Goal: Information Seeking & Learning: Find contact information

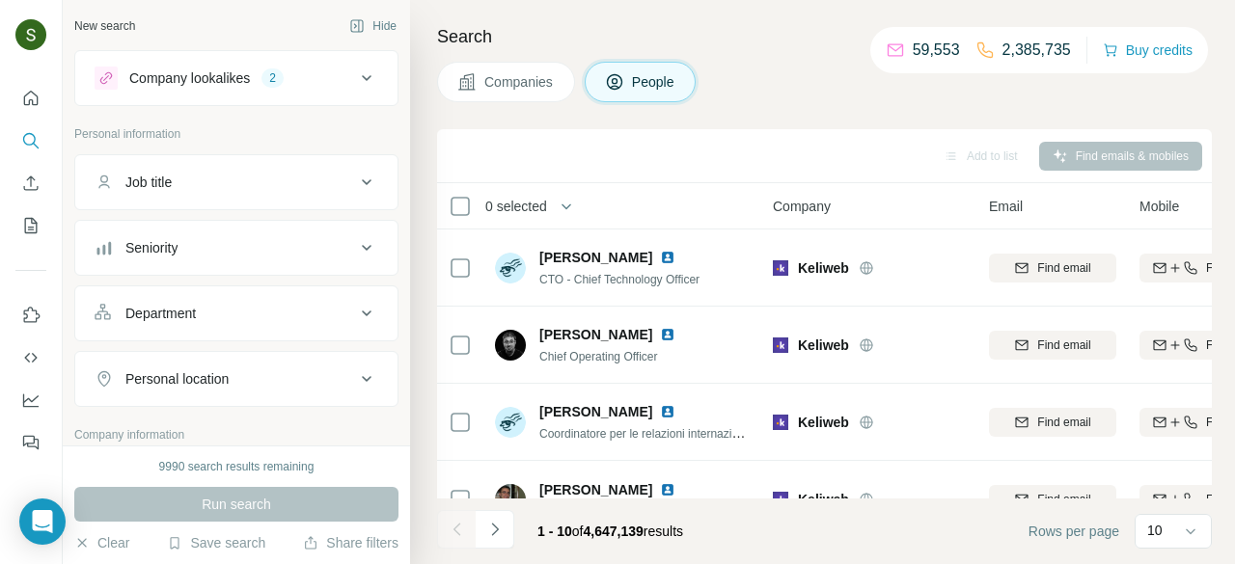
click at [536, 89] on span "Companies" at bounding box center [519, 81] width 70 height 19
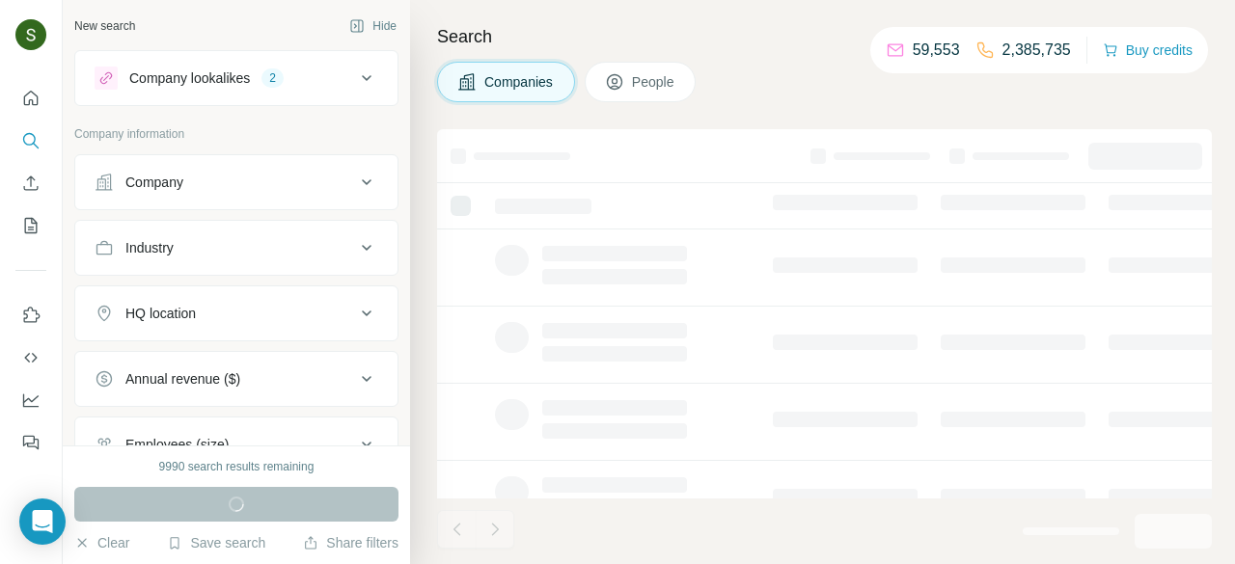
click at [310, 88] on div "Company lookalikes 2" at bounding box center [225, 78] width 260 height 23
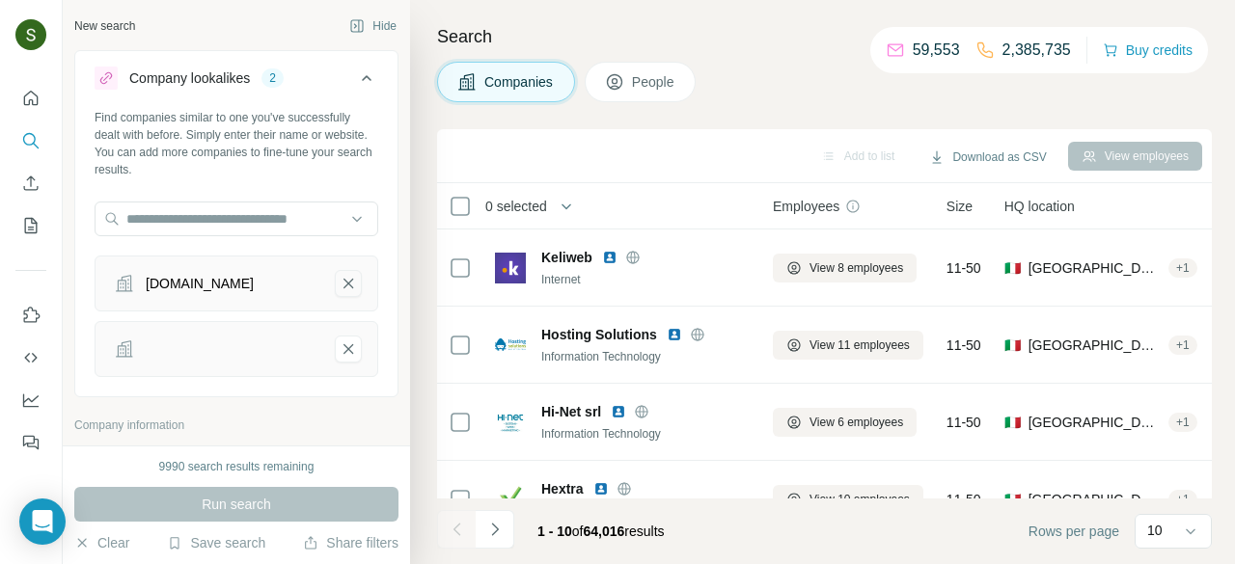
click at [347, 281] on icon "systemo.it-remove-button" at bounding box center [348, 284] width 10 height 10
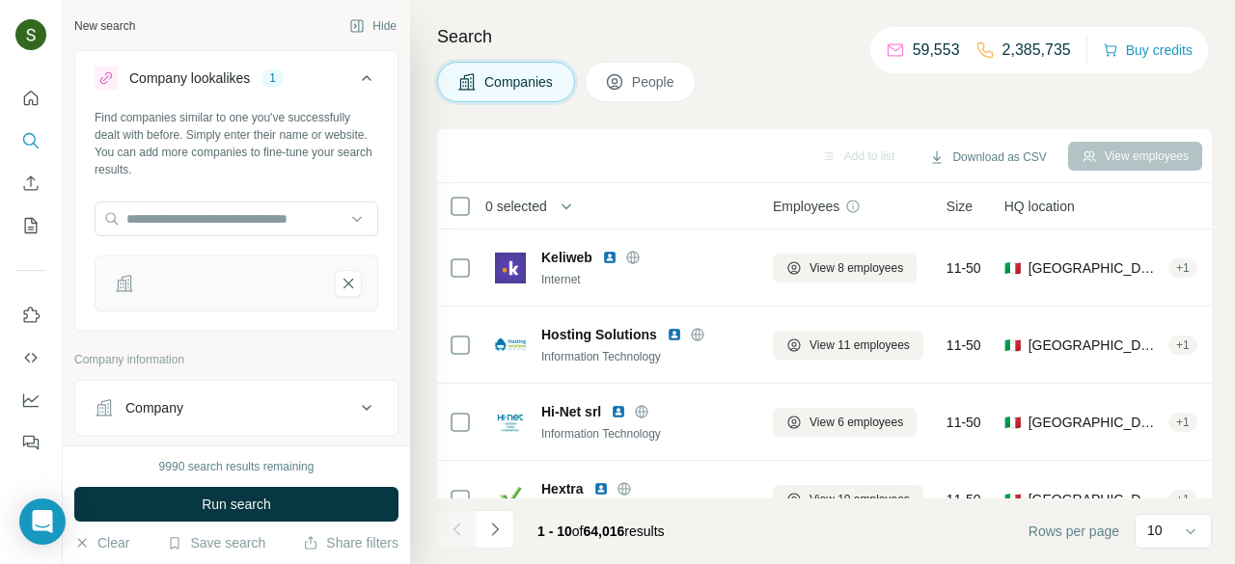
click at [347, 281] on icon "-remove-button" at bounding box center [348, 284] width 10 height 10
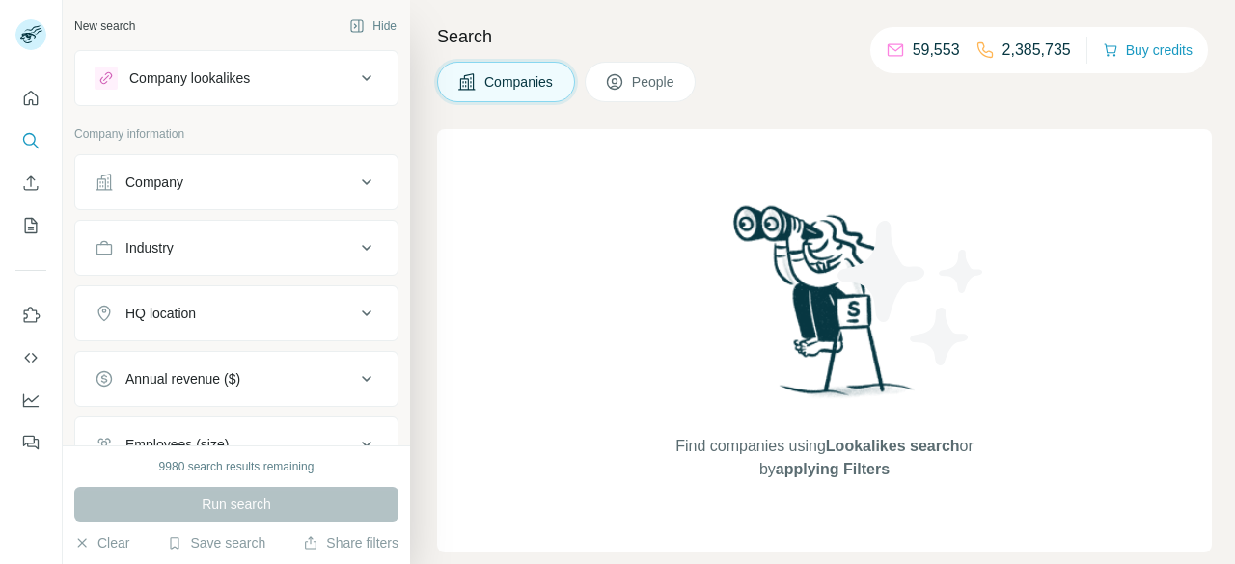
click at [245, 190] on div "Company" at bounding box center [225, 182] width 260 height 19
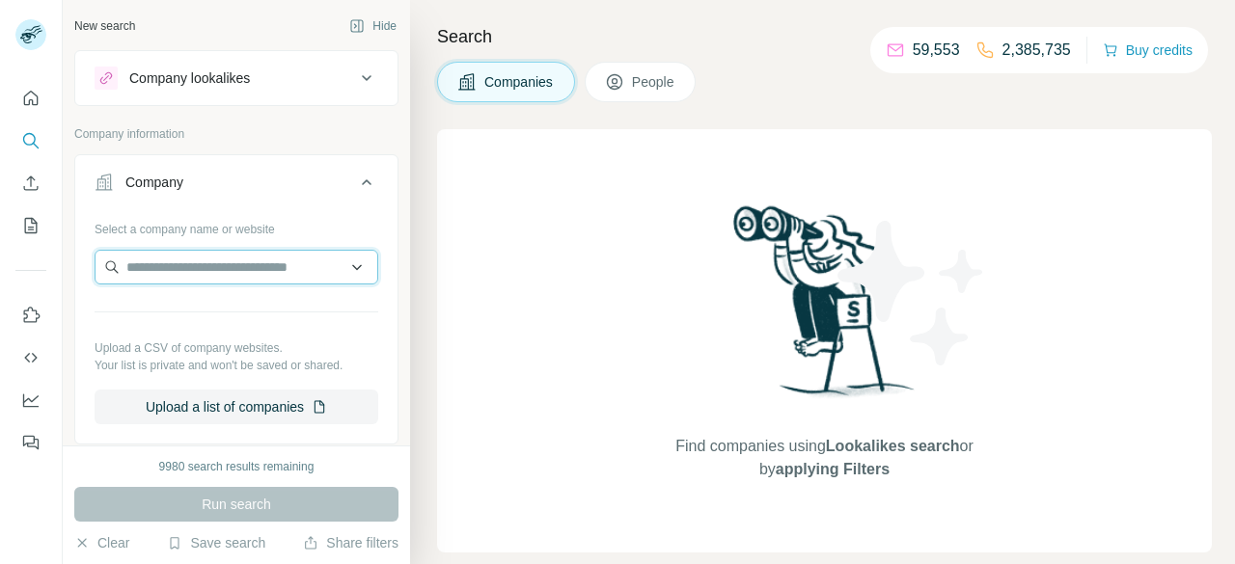
click at [219, 259] on input "text" at bounding box center [237, 267] width 284 height 35
paste input "********"
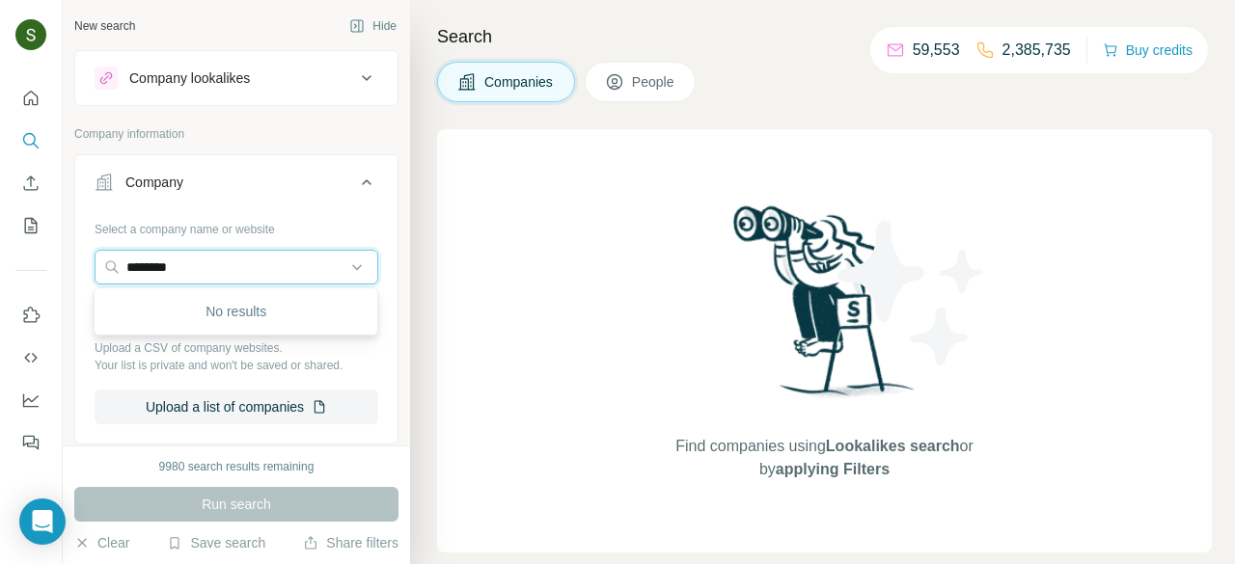
type input "********"
click at [270, 265] on input "********" at bounding box center [237, 267] width 284 height 35
paste input "**********"
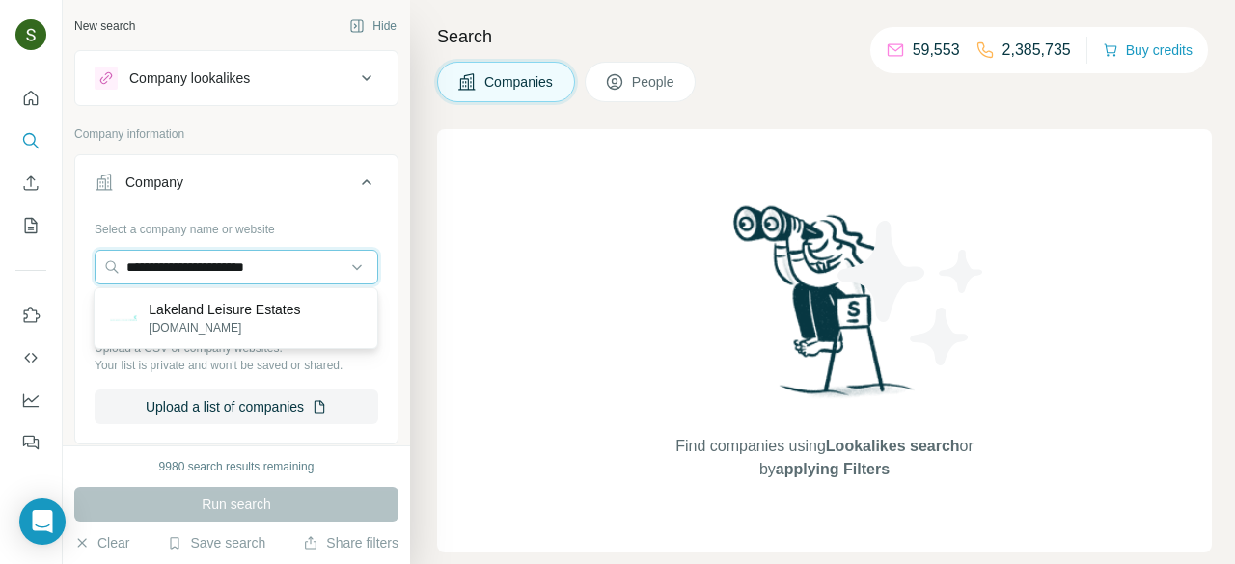
type input "**********"
click at [186, 319] on p "[DOMAIN_NAME]" at bounding box center [224, 327] width 151 height 17
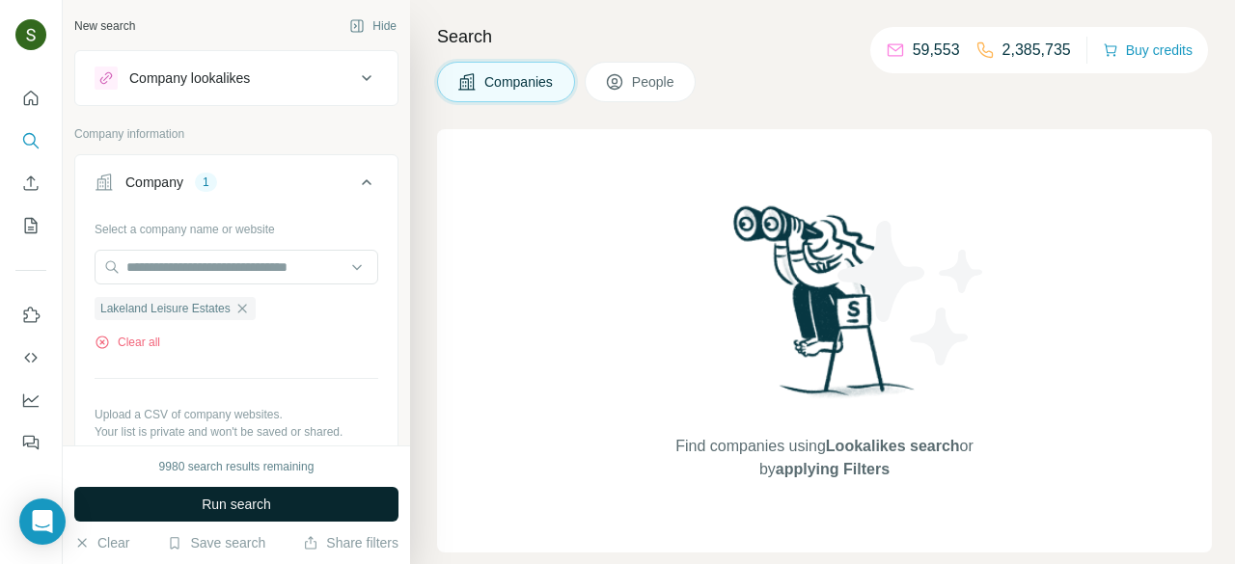
click at [275, 512] on button "Run search" at bounding box center [236, 504] width 324 height 35
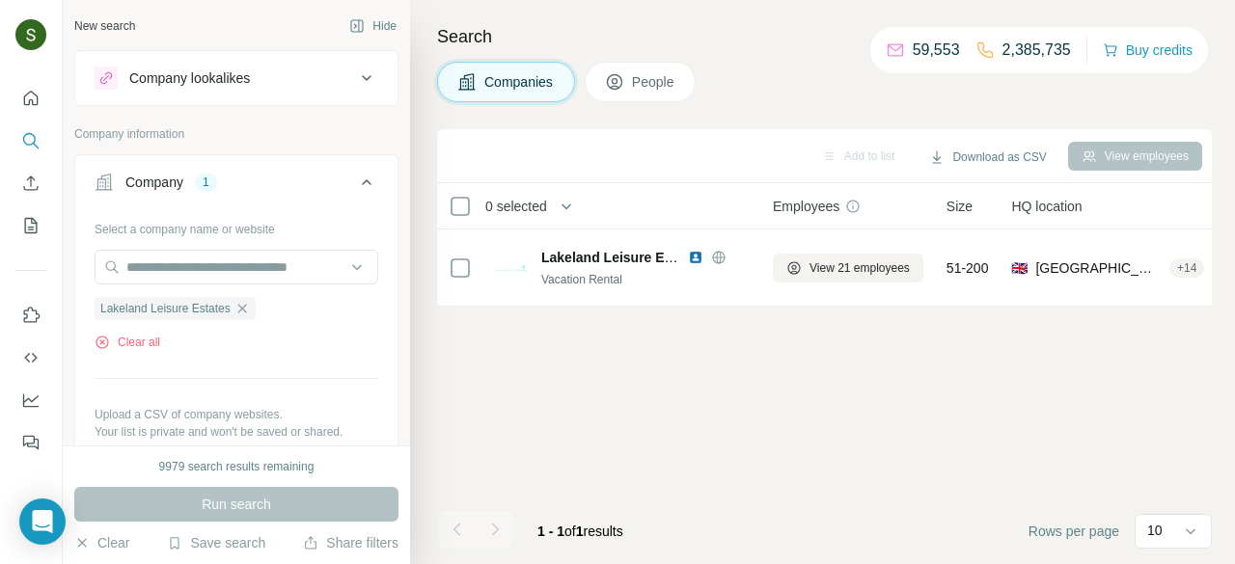
click at [823, 206] on span "Employees" at bounding box center [806, 206] width 67 height 19
click at [655, 87] on span "People" at bounding box center [654, 81] width 44 height 19
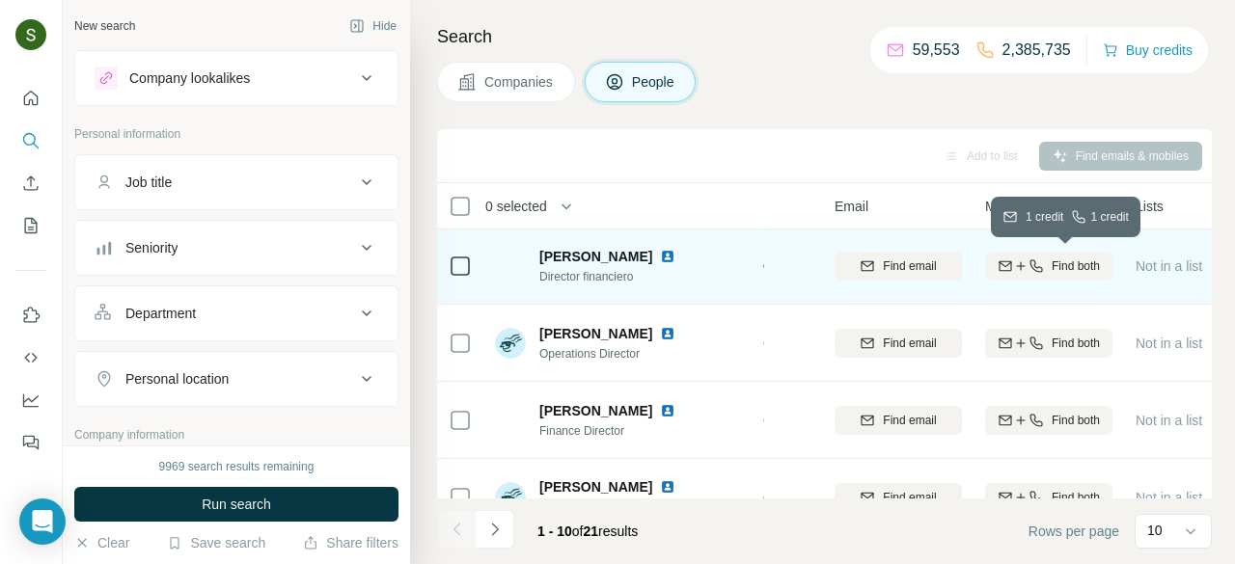
scroll to position [2, 152]
click at [1059, 270] on span "Find both" at bounding box center [1077, 266] width 48 height 17
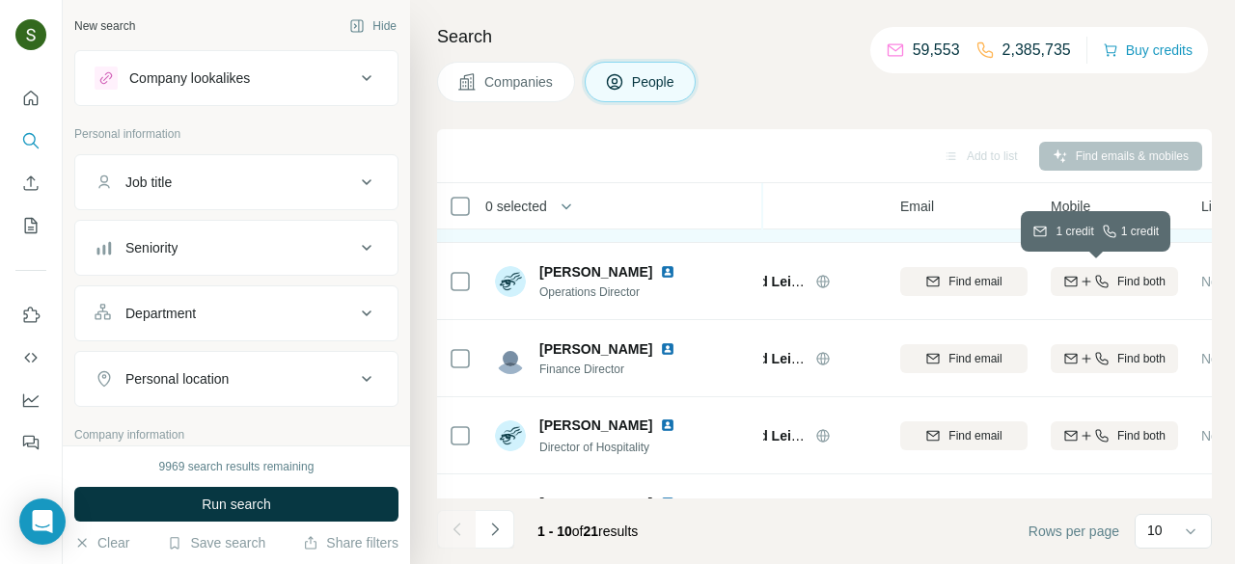
scroll to position [64, 112]
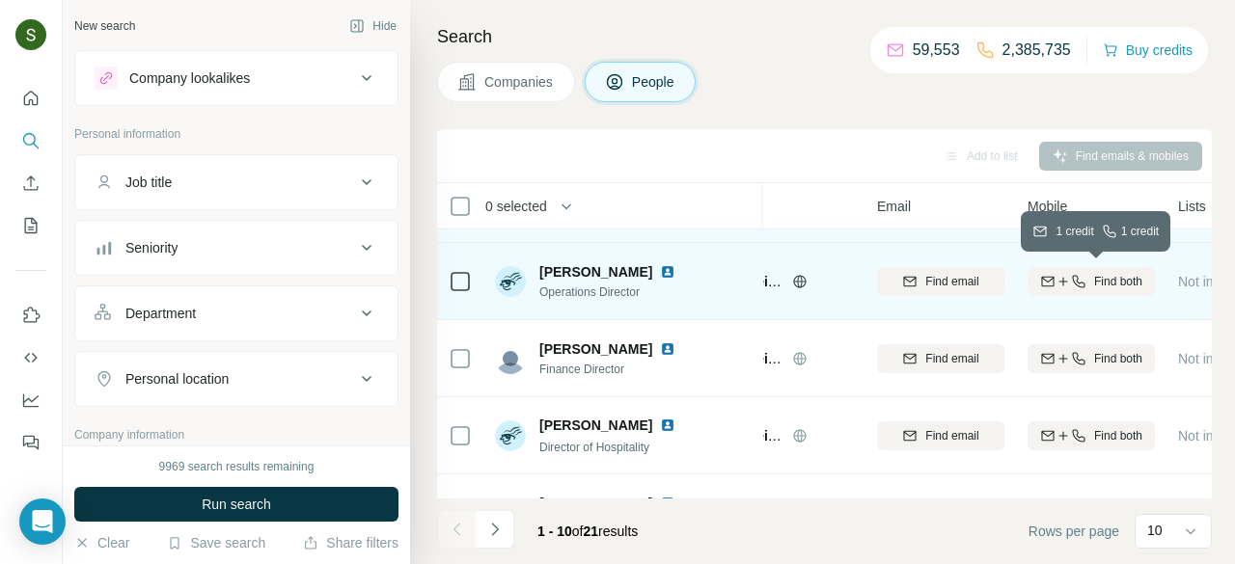
click at [1079, 297] on div "Find both" at bounding box center [1090, 281] width 127 height 53
click at [1088, 283] on div "Find both" at bounding box center [1090, 281] width 127 height 17
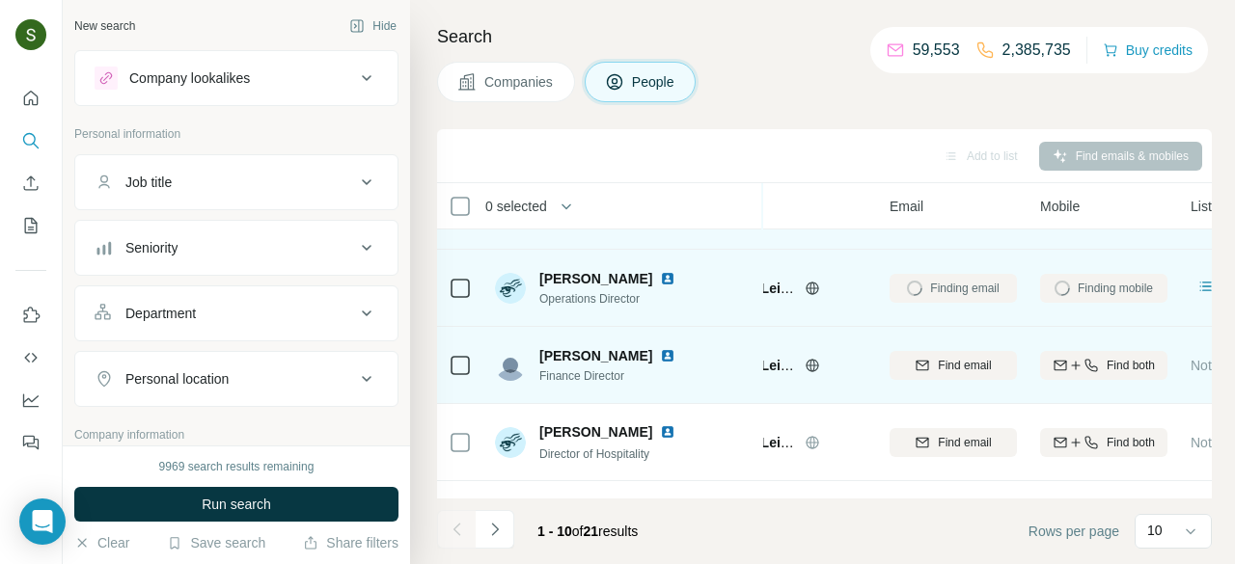
scroll to position [57, 98]
click at [1117, 366] on span "Find both" at bounding box center [1131, 365] width 48 height 17
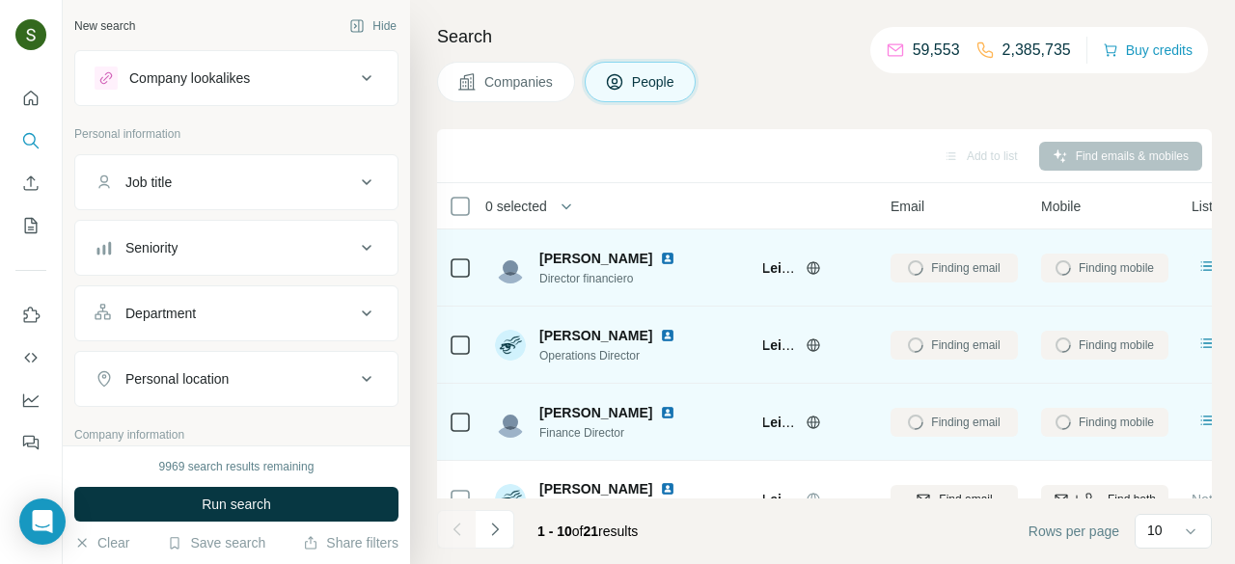
click at [668, 254] on img at bounding box center [667, 258] width 15 height 15
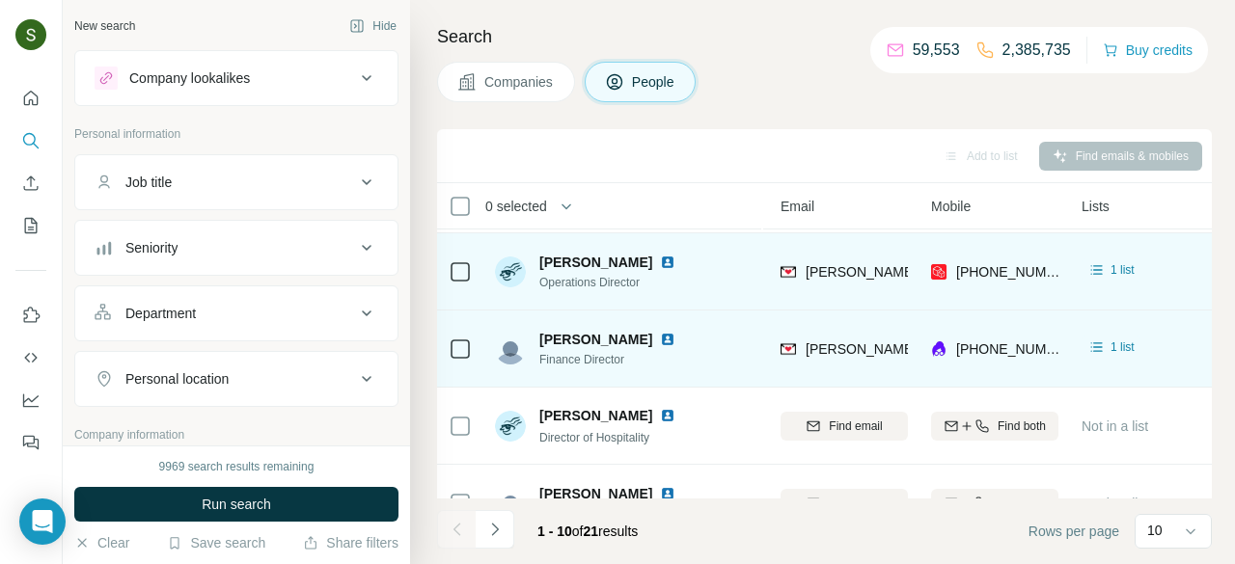
scroll to position [73, 208]
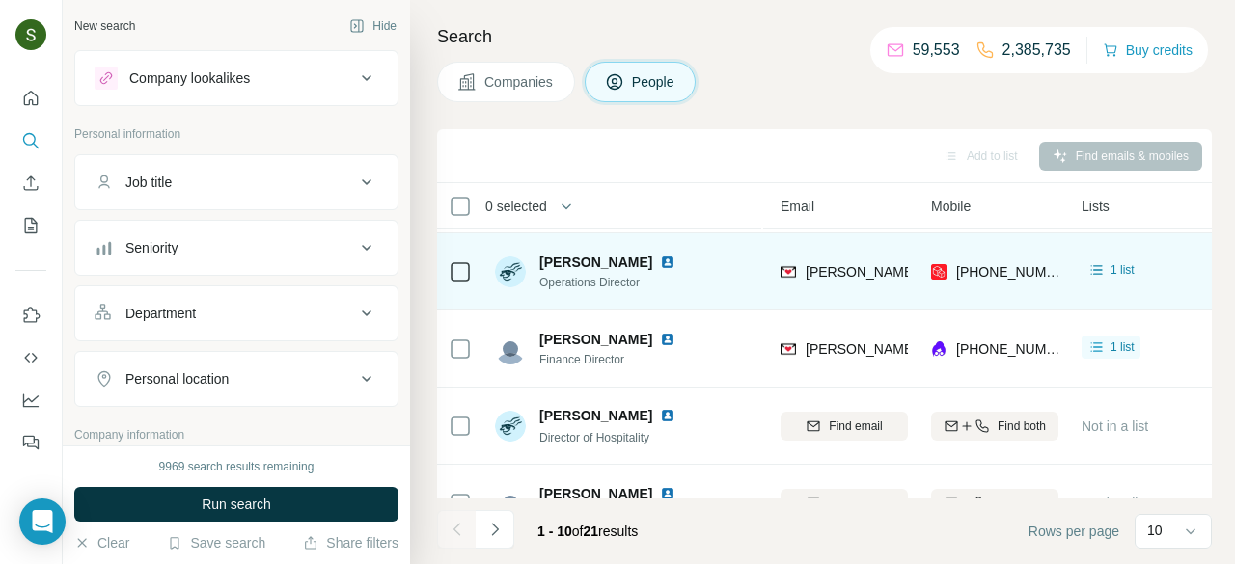
click at [660, 262] on img at bounding box center [667, 262] width 15 height 15
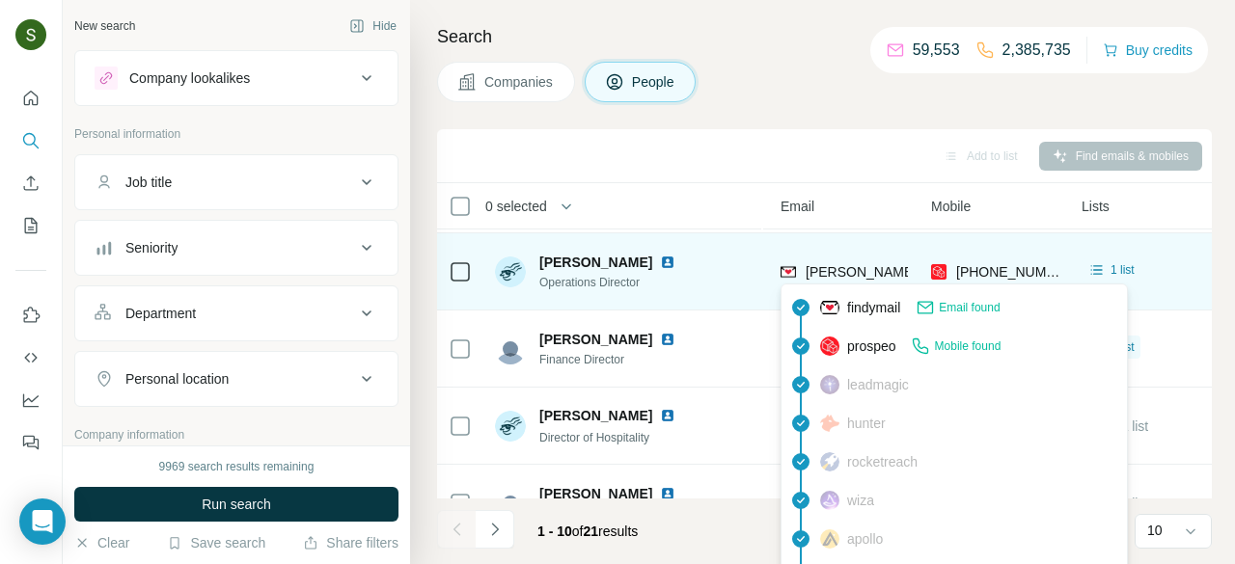
click at [856, 264] on span "[PERSON_NAME][EMAIL_ADDRESS][DOMAIN_NAME]" at bounding box center [975, 271] width 340 height 15
copy span "[PERSON_NAME][EMAIL_ADDRESS][DOMAIN_NAME]"
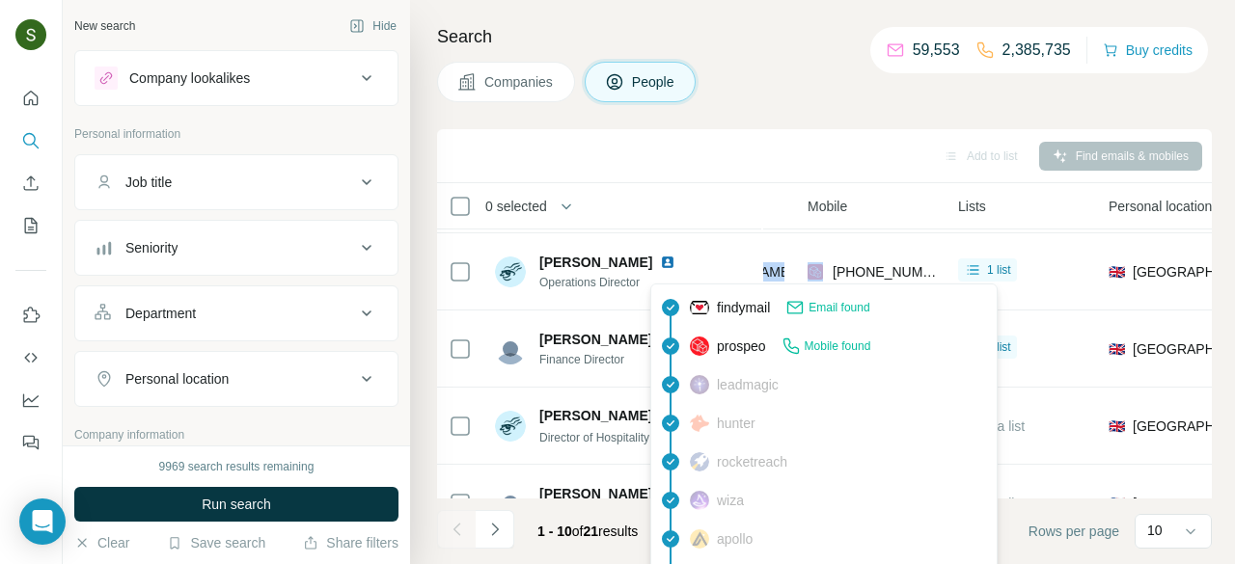
scroll to position [73, 339]
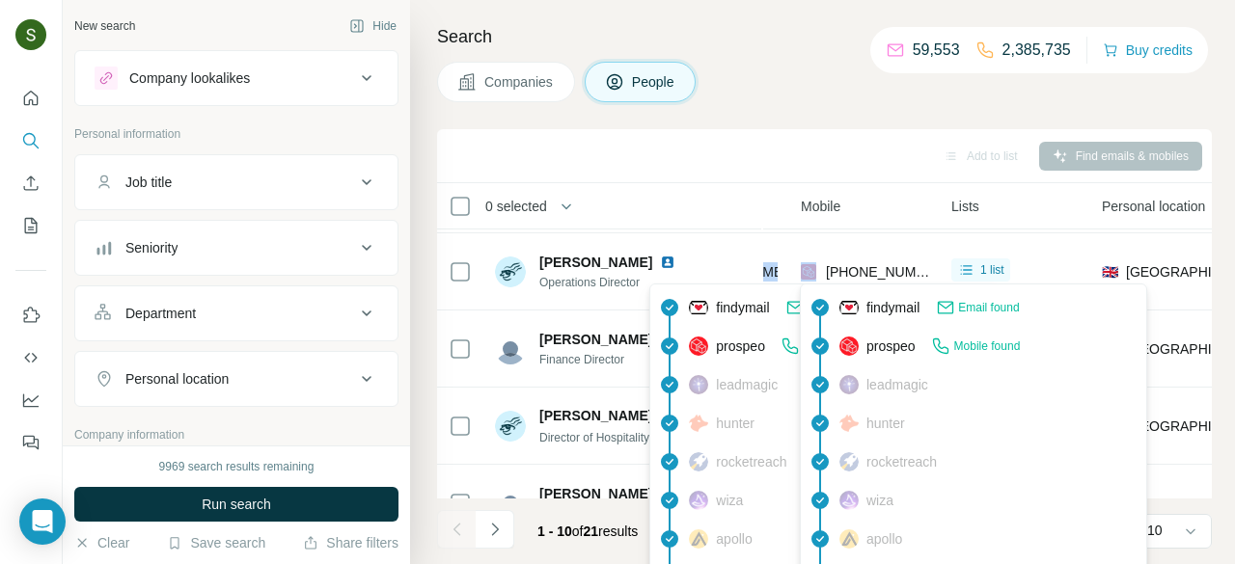
click at [859, 269] on span "[PHONE_NUMBER]" at bounding box center [887, 271] width 122 height 15
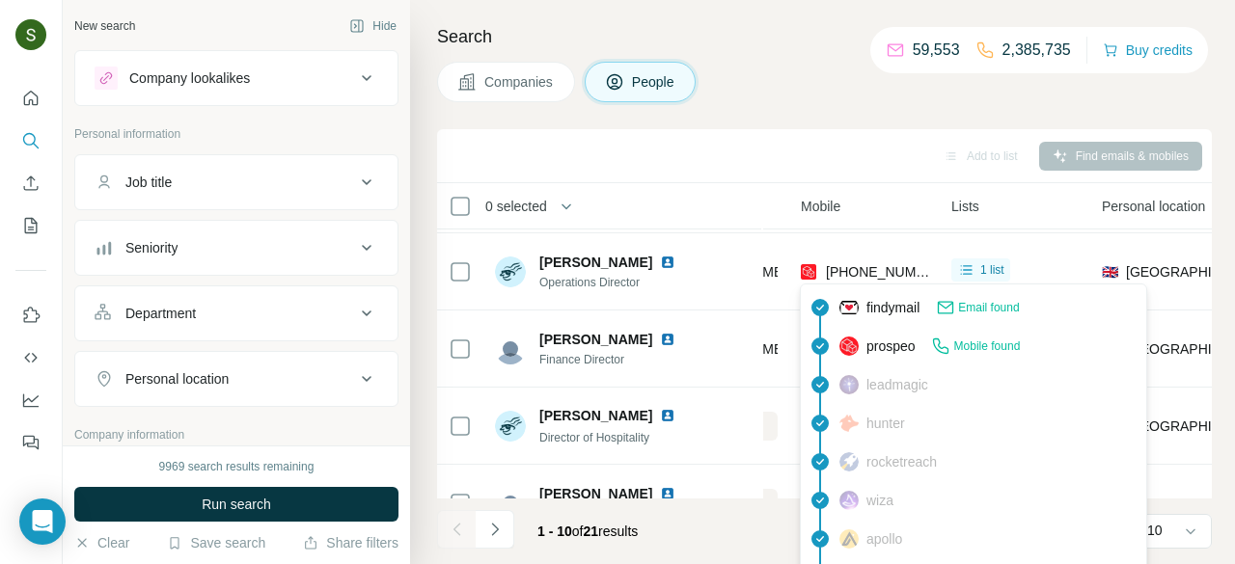
click at [859, 269] on span "[PHONE_NUMBER]" at bounding box center [887, 271] width 122 height 15
copy tr "[PHONE_NUMBER]"
click at [829, 181] on div "Add to list Find emails & mobiles" at bounding box center [824, 156] width 775 height 54
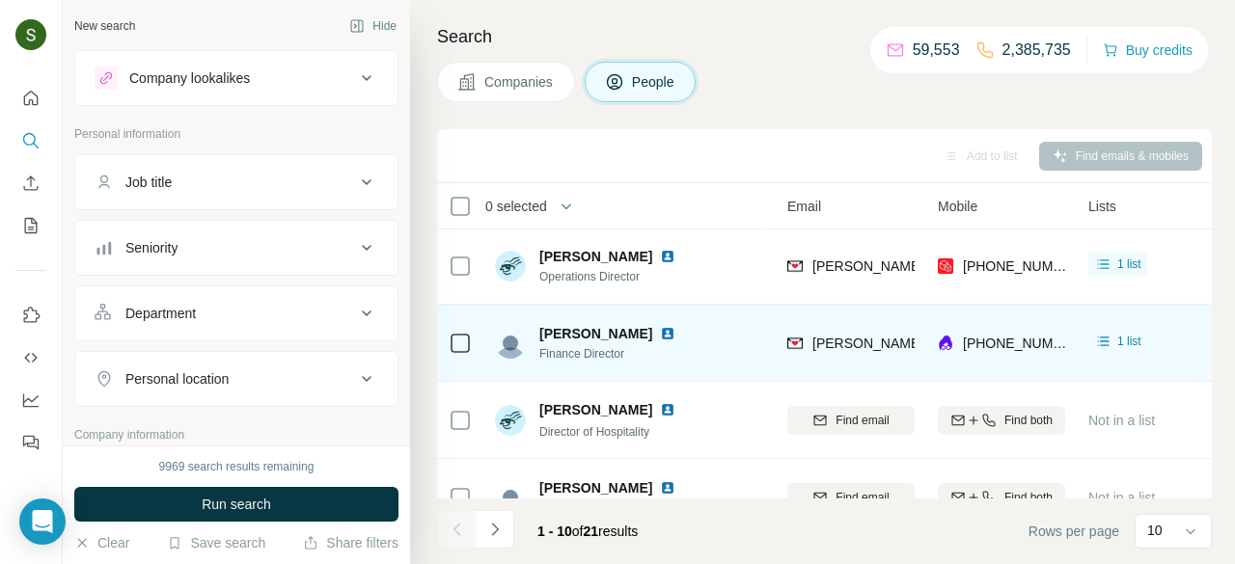
scroll to position [79, 200]
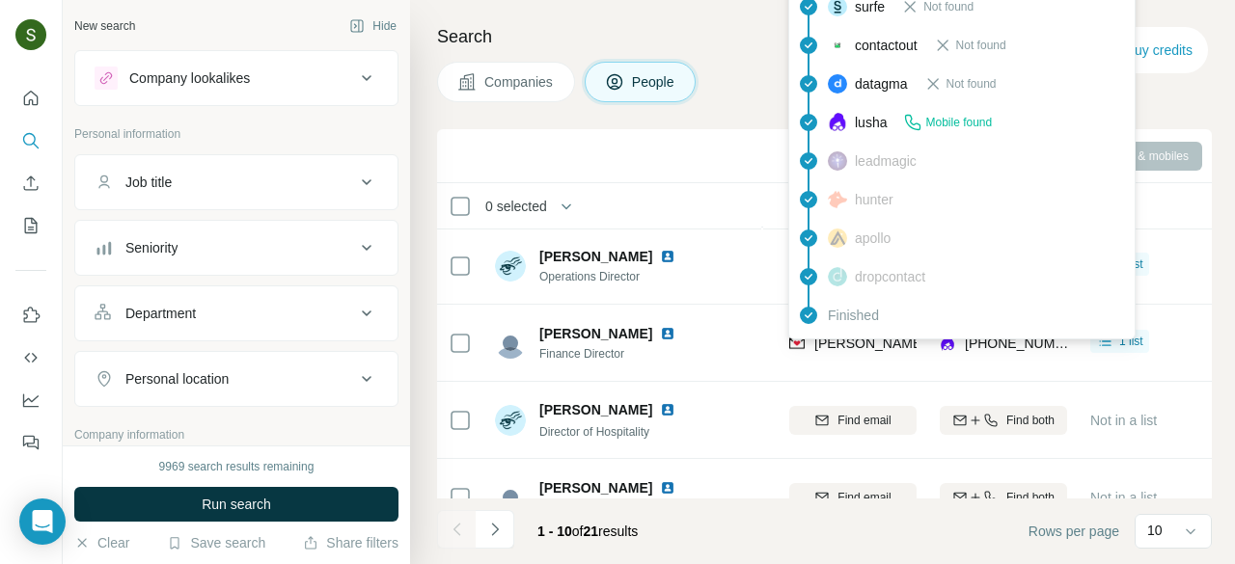
click at [880, 339] on div "findymail Email found prospeo Not found people-data-labs Not found forager Not …" at bounding box center [961, 45] width 347 height 588
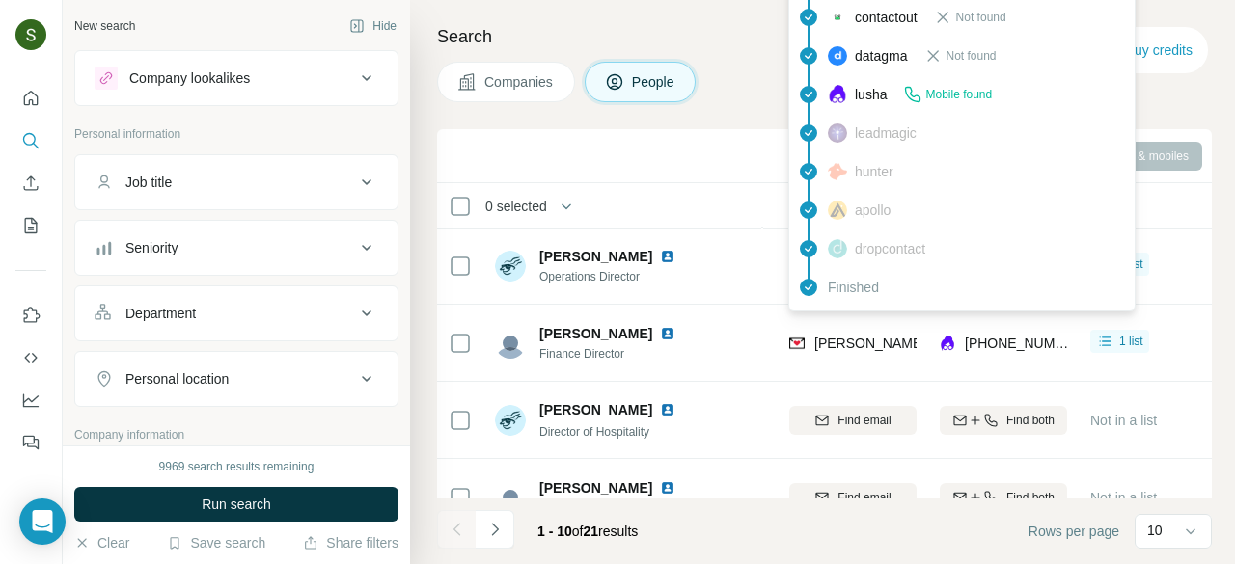
click at [880, 339] on span "[PERSON_NAME][EMAIL_ADDRESS][PERSON_NAME][DOMAIN_NAME]" at bounding box center [1039, 343] width 451 height 15
copy span "[PERSON_NAME][EMAIL_ADDRESS][PERSON_NAME][DOMAIN_NAME]"
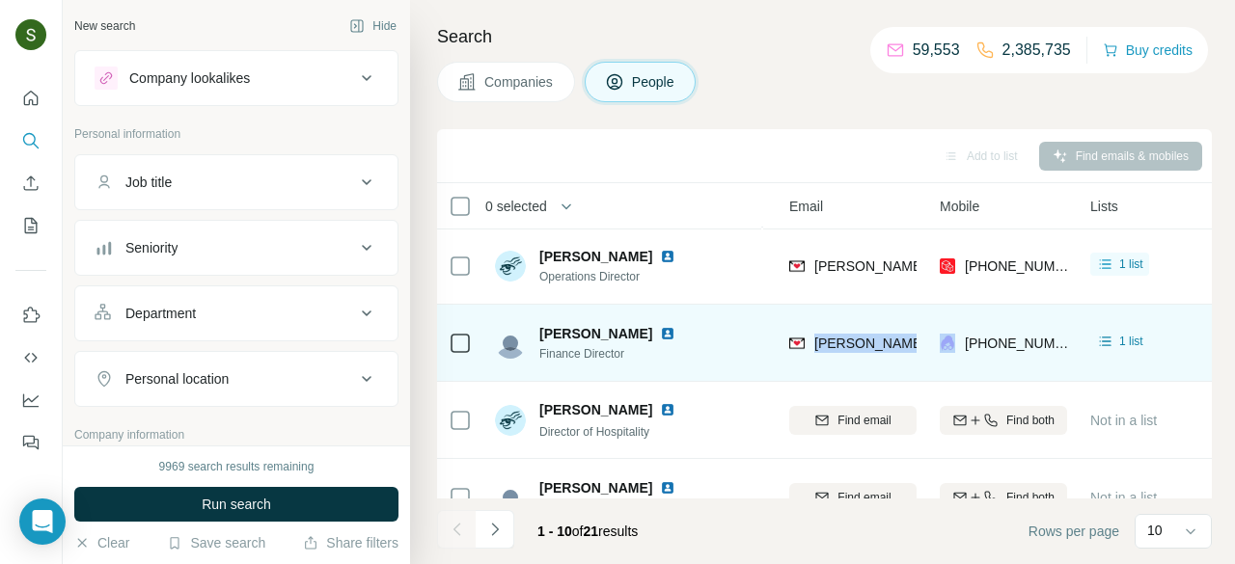
click at [660, 331] on img at bounding box center [667, 333] width 15 height 15
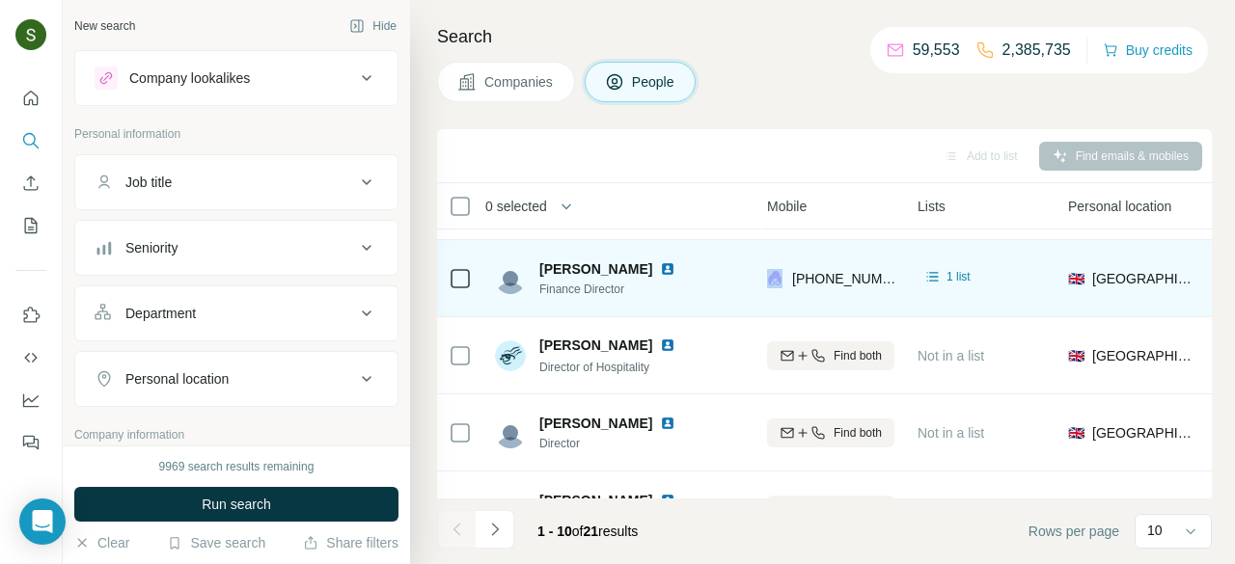
scroll to position [145, 373]
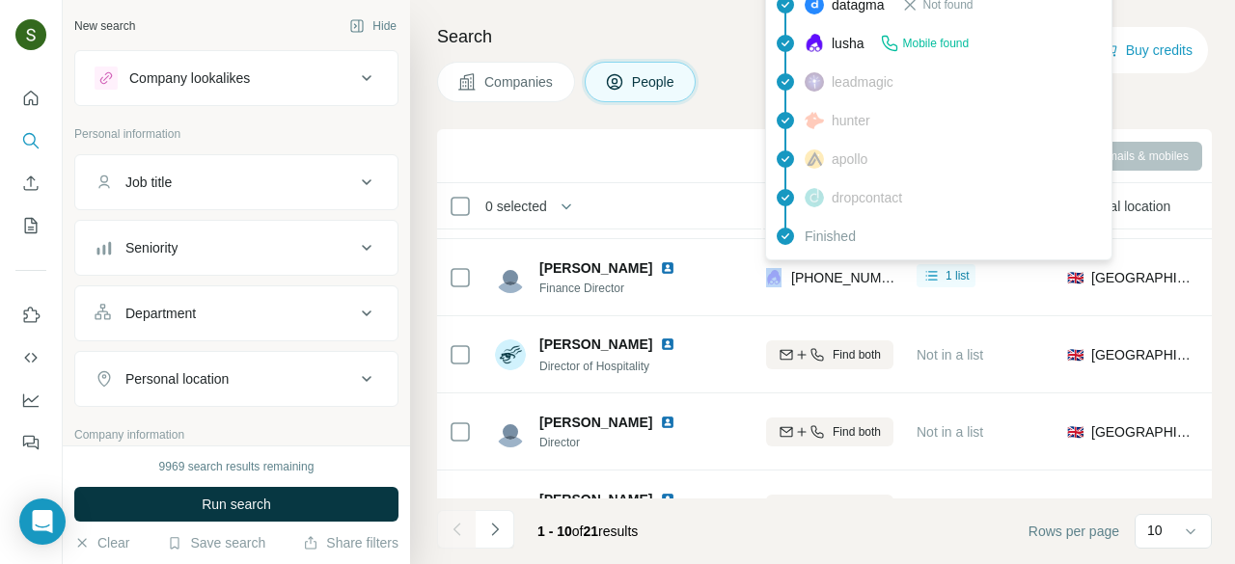
click at [836, 270] on span "[PHONE_NUMBER]" at bounding box center [852, 277] width 122 height 15
copy tr "[PHONE_NUMBER]"
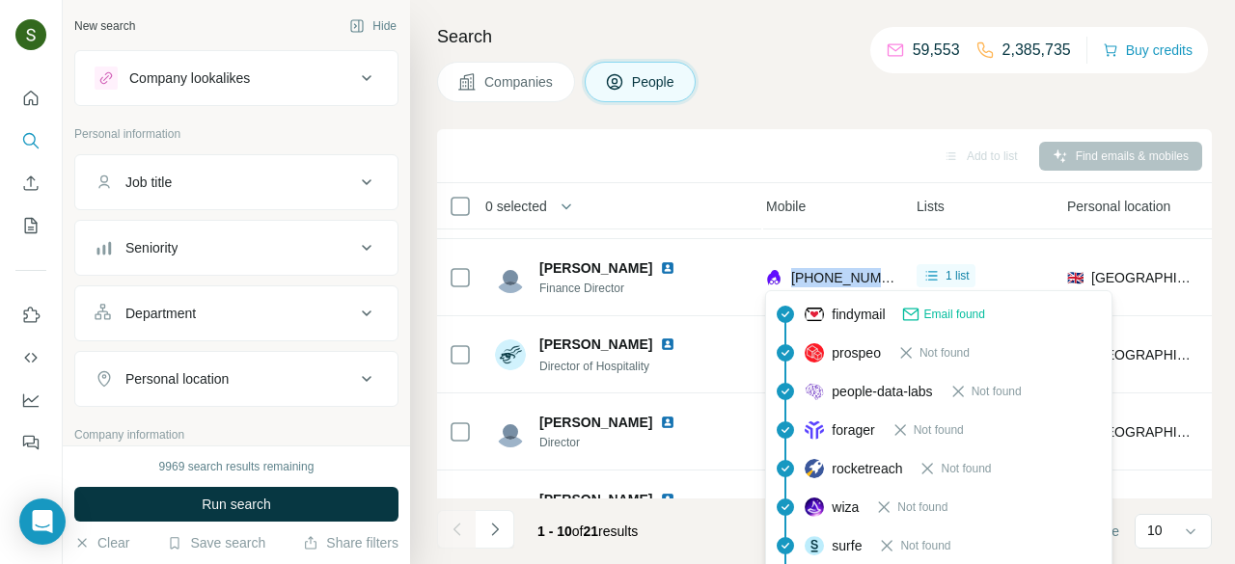
click at [529, 100] on button "Companies" at bounding box center [506, 82] width 138 height 41
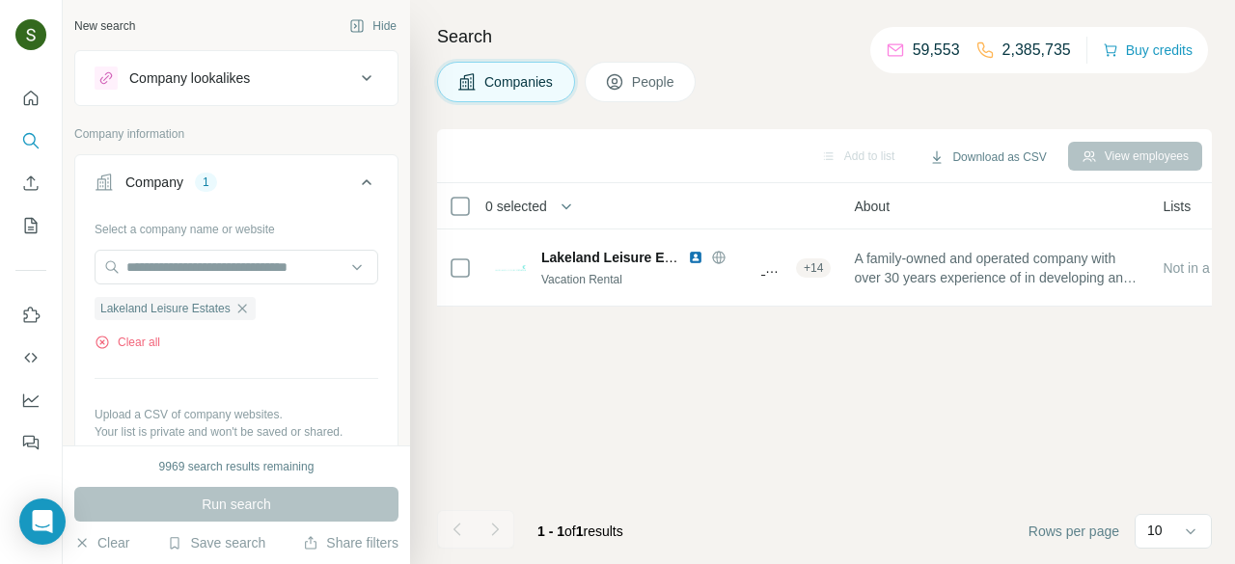
scroll to position [0, 373]
click at [149, 336] on button "Clear all" at bounding box center [128, 342] width 66 height 17
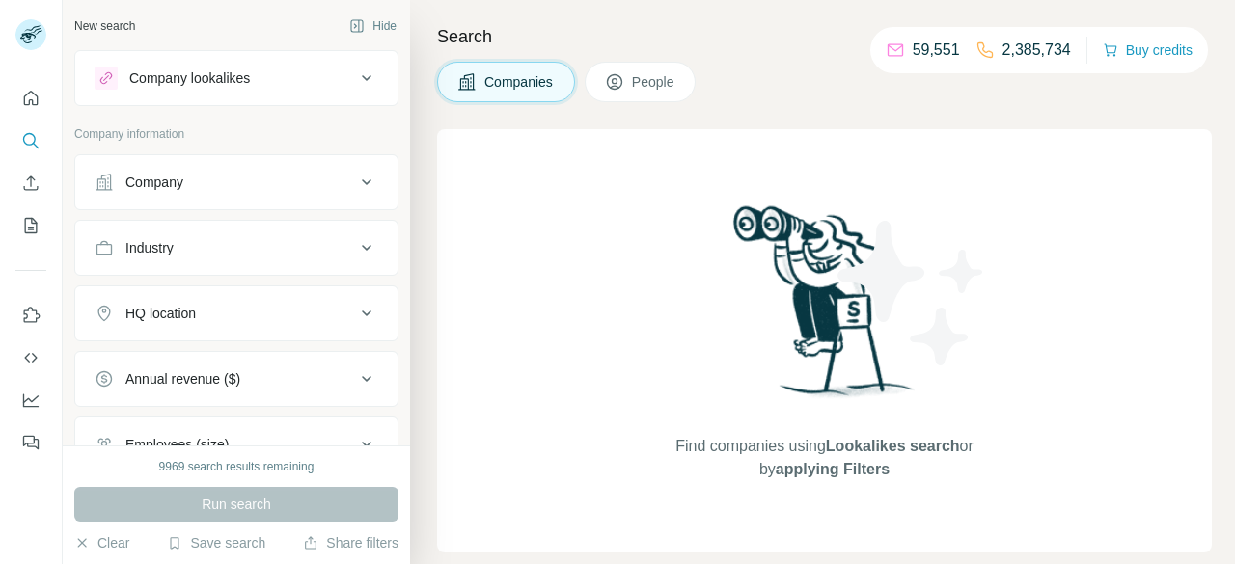
click at [211, 189] on div "Company" at bounding box center [225, 182] width 260 height 19
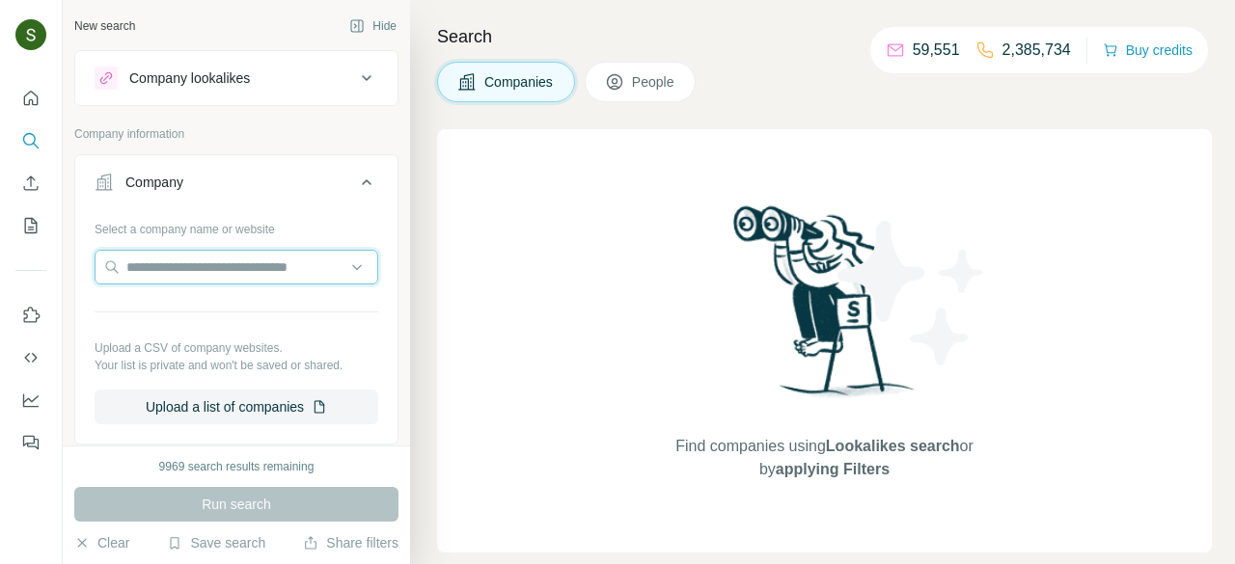
click at [194, 257] on input "text" at bounding box center [237, 267] width 284 height 35
paste input "**********"
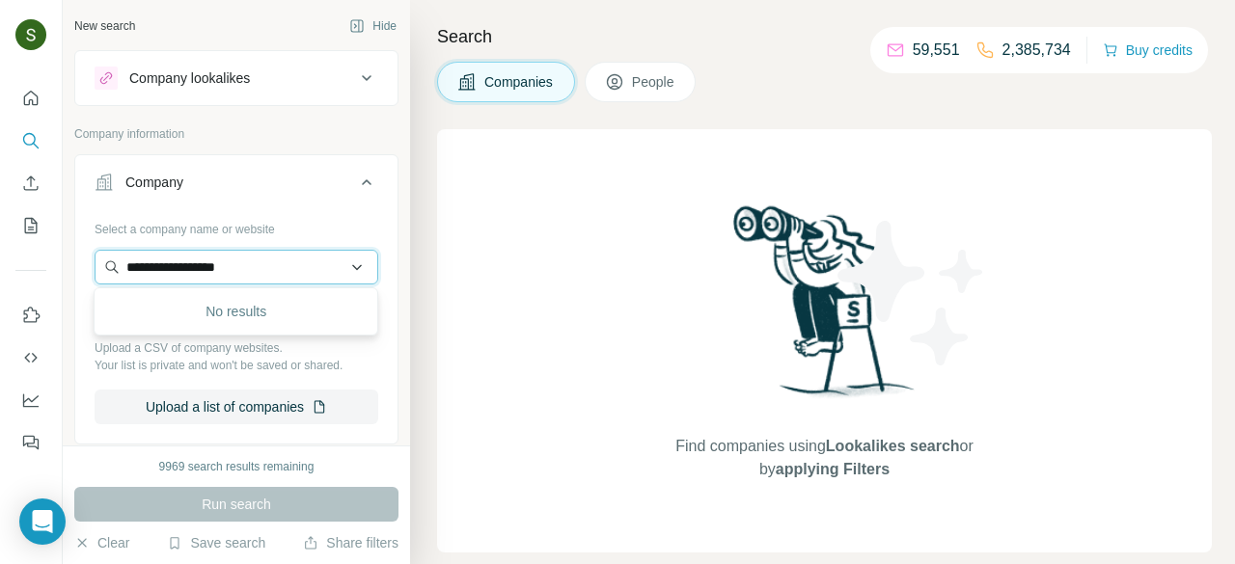
click at [259, 266] on input "**********" at bounding box center [237, 267] width 284 height 35
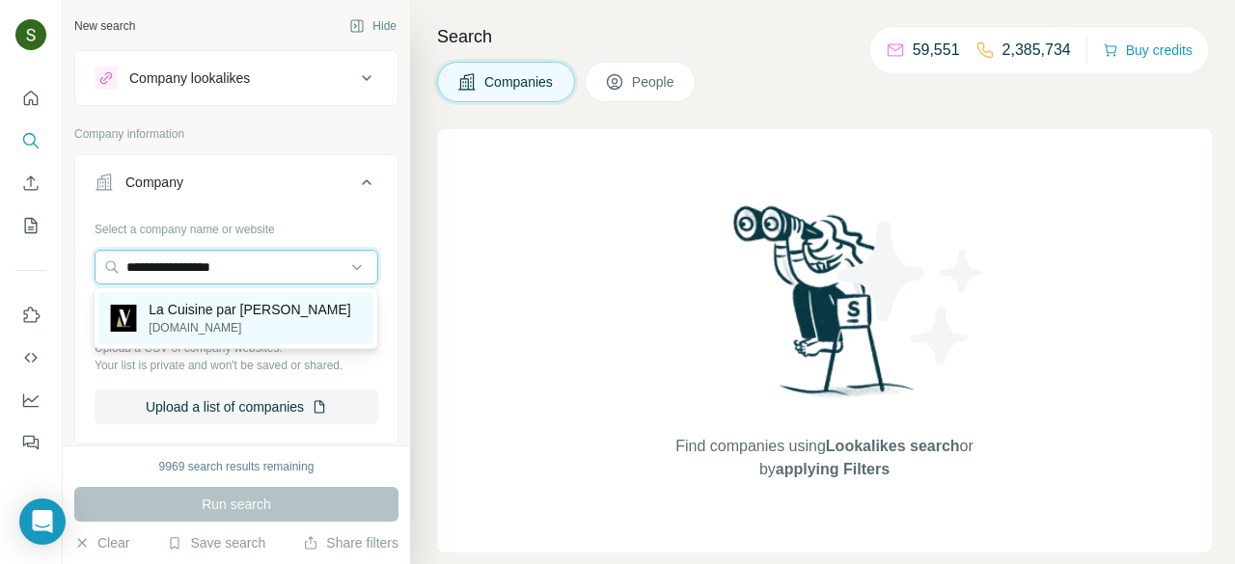
type input "**********"
click at [280, 317] on p "La Cuisine par Louise Verlaine" at bounding box center [250, 309] width 202 height 19
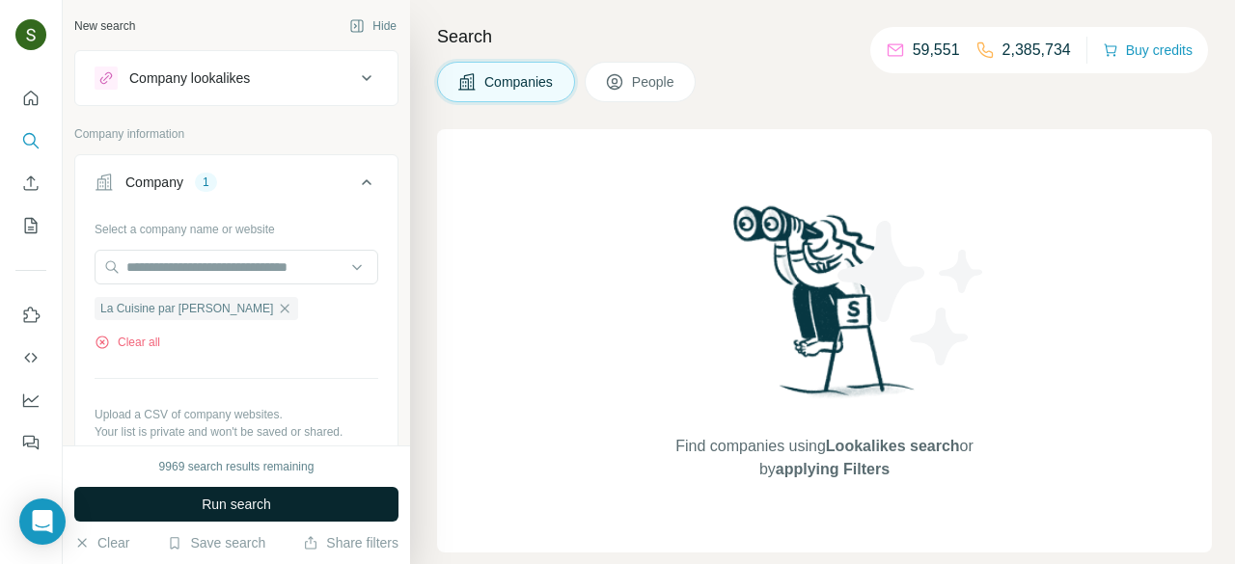
click at [302, 507] on button "Run search" at bounding box center [236, 504] width 324 height 35
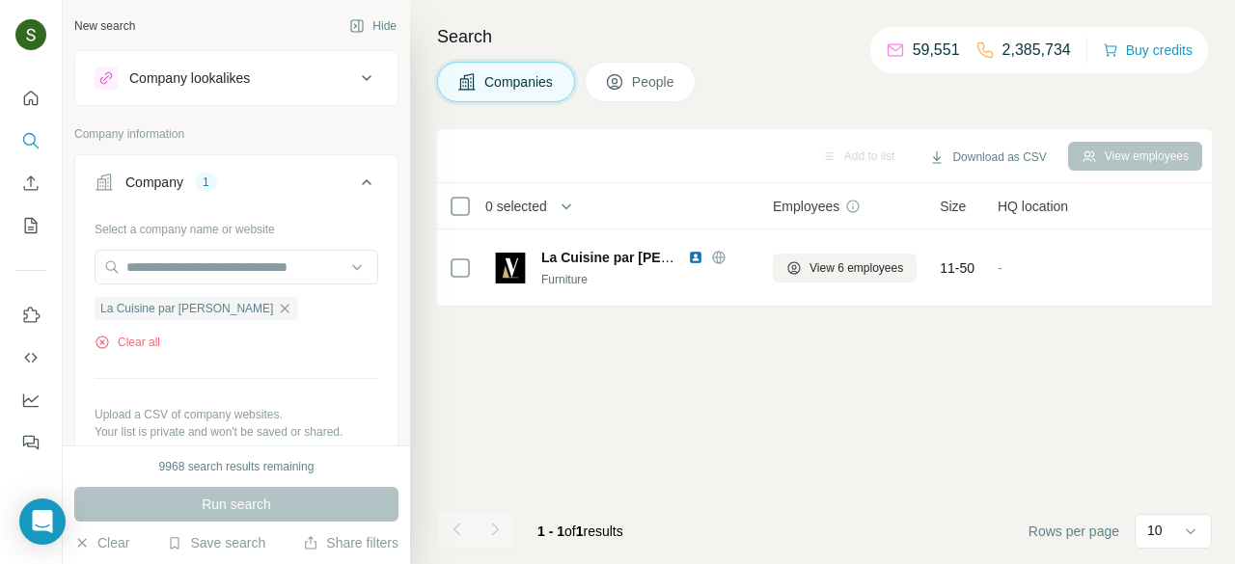
click at [642, 81] on span "People" at bounding box center [654, 81] width 44 height 19
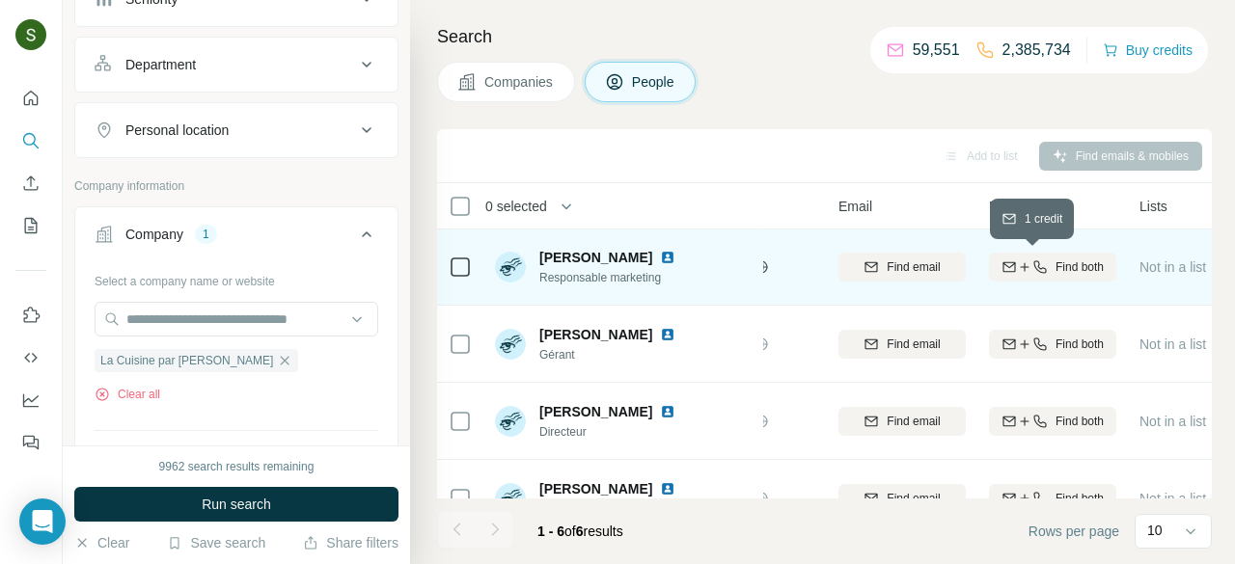
scroll to position [2, 150]
click at [1044, 268] on icon "button" at bounding box center [1039, 266] width 15 height 15
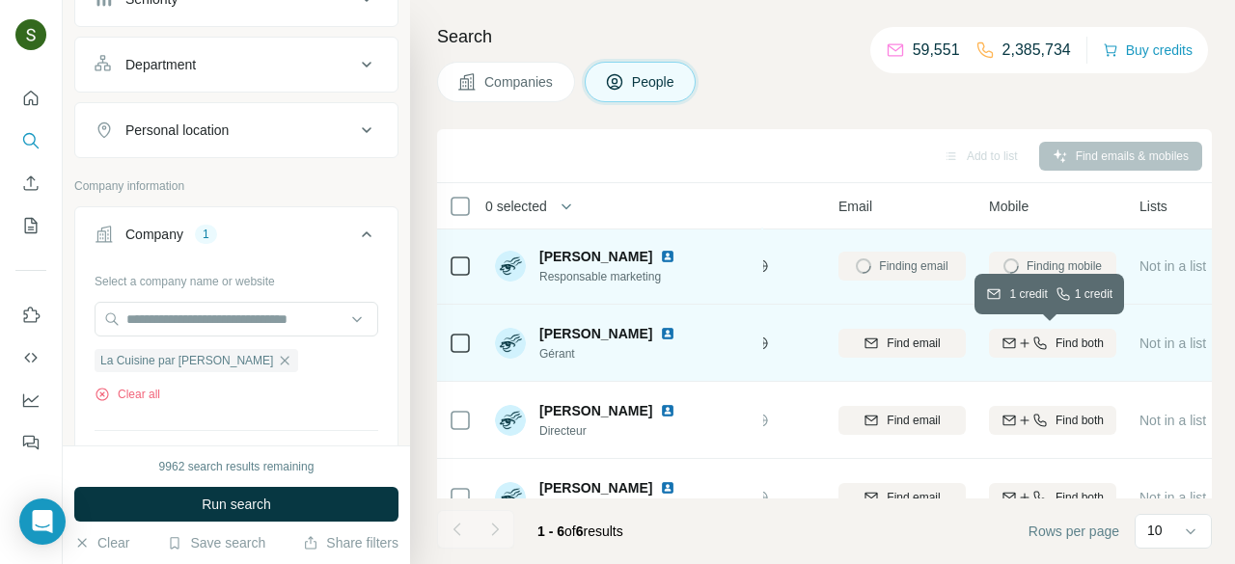
click at [1055, 342] on span "Find both" at bounding box center [1079, 343] width 48 height 17
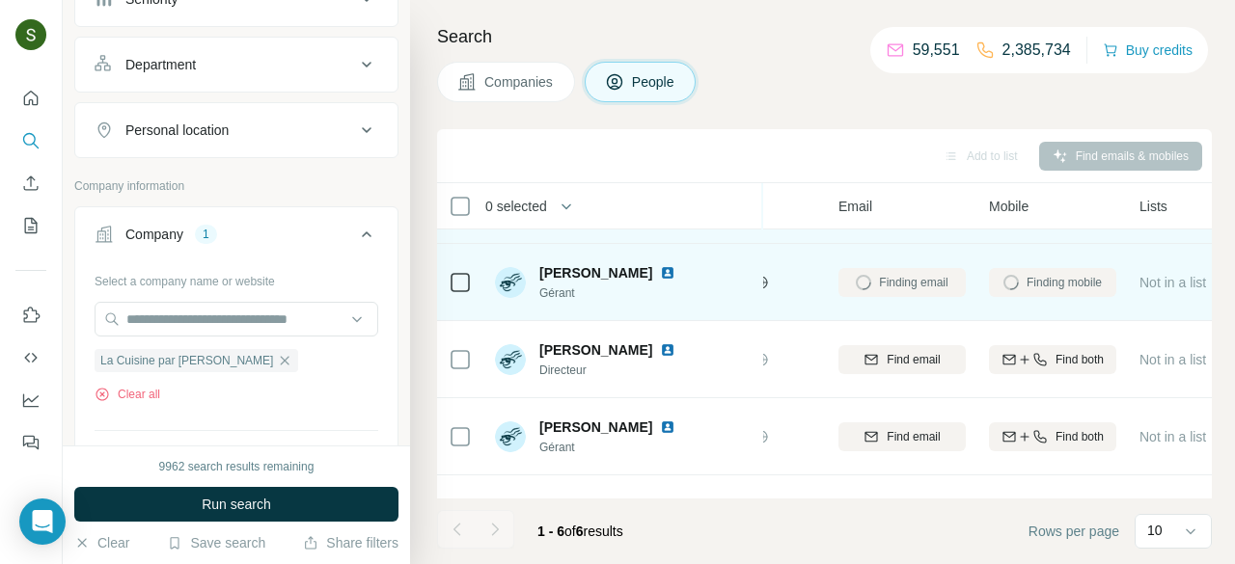
click at [1051, 342] on div "Find both" at bounding box center [1052, 359] width 127 height 53
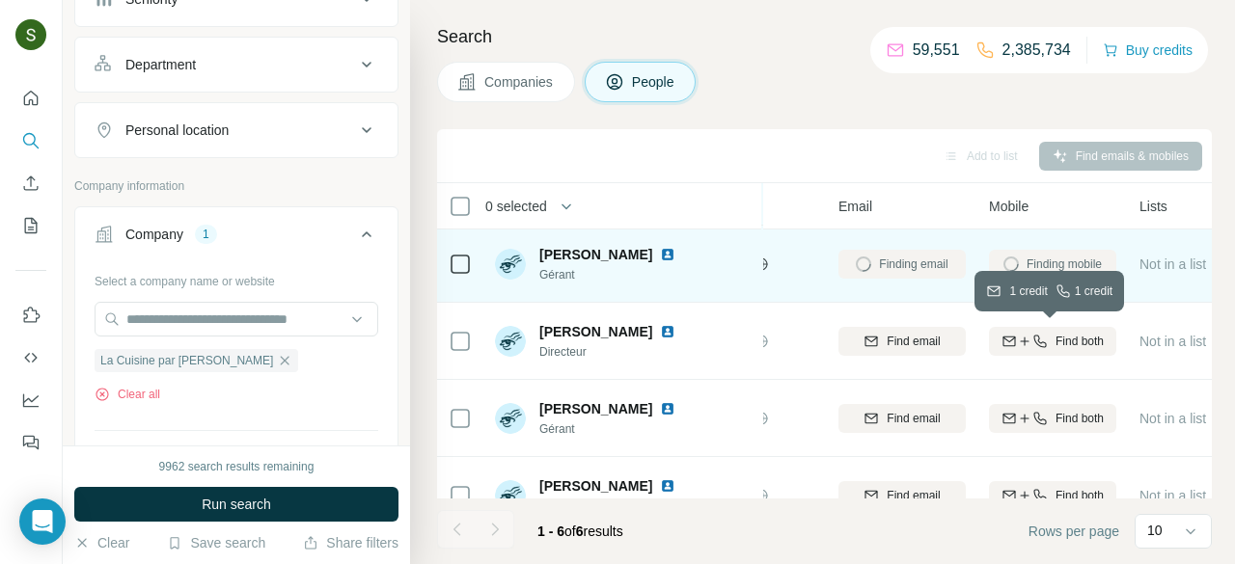
click at [1055, 342] on span "Find both" at bounding box center [1079, 341] width 48 height 17
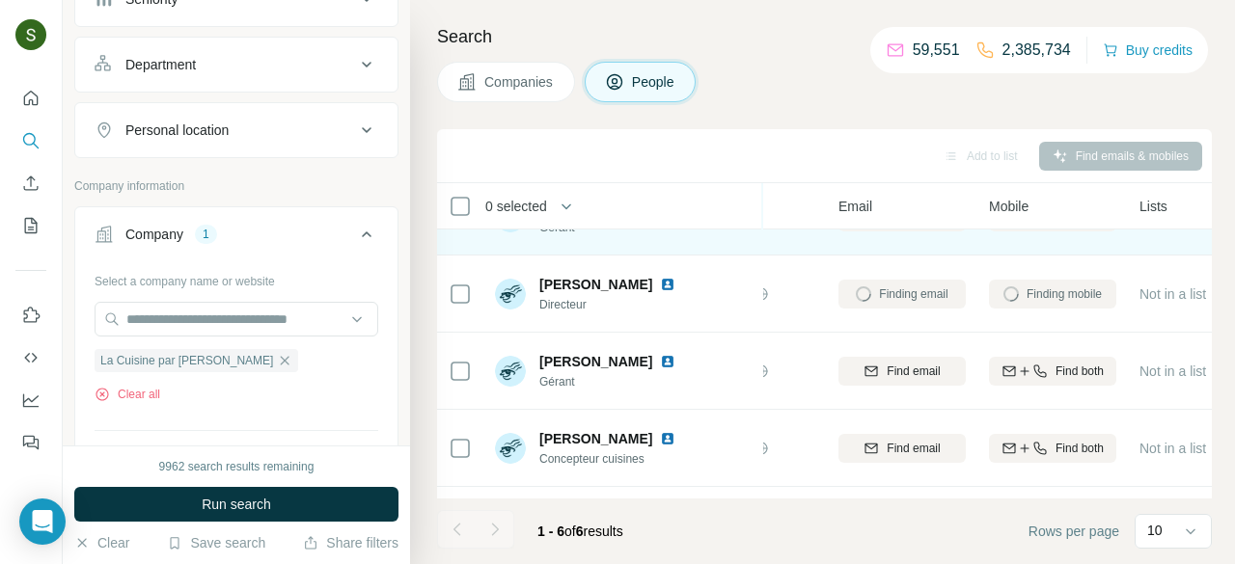
scroll to position [141, 150]
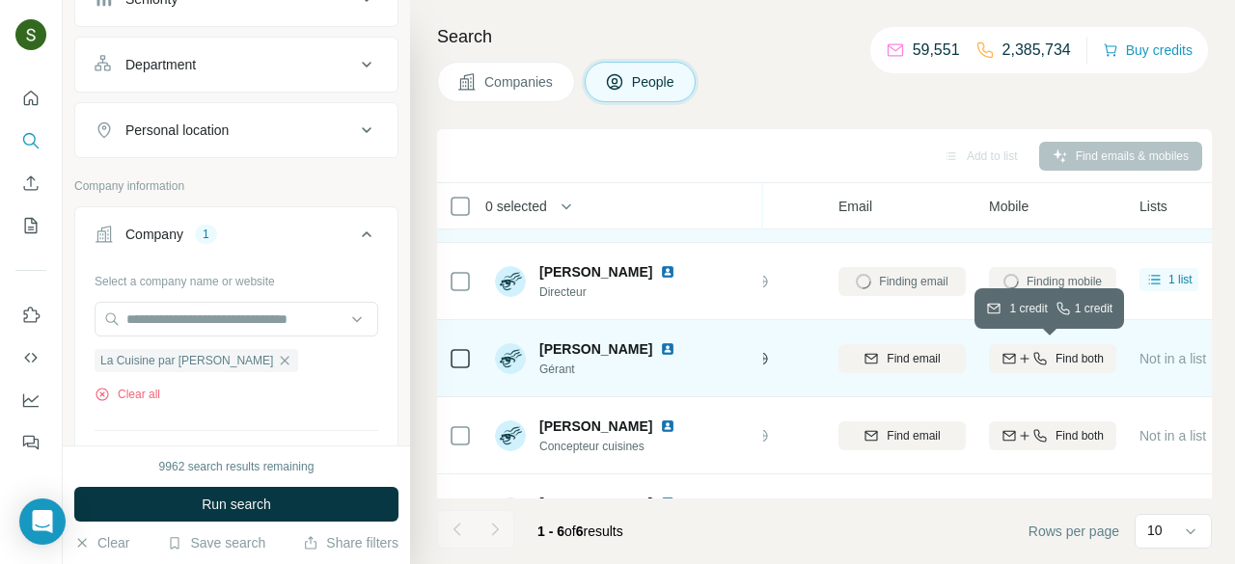
click at [1055, 356] on span "Find both" at bounding box center [1079, 358] width 48 height 17
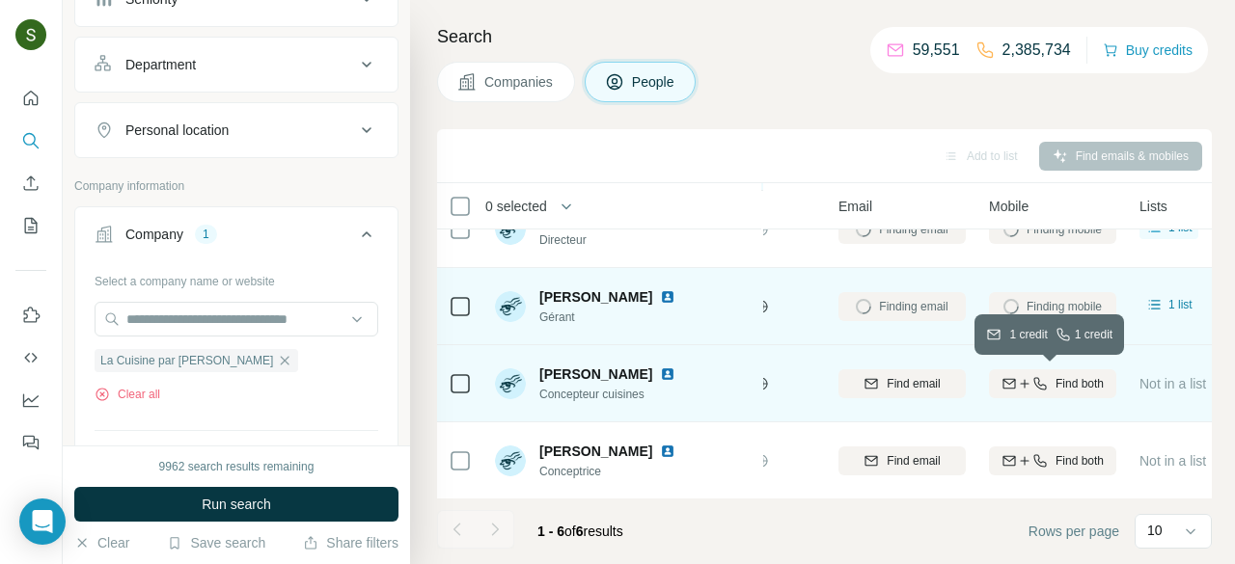
click at [1050, 379] on div "Find both" at bounding box center [1052, 383] width 127 height 17
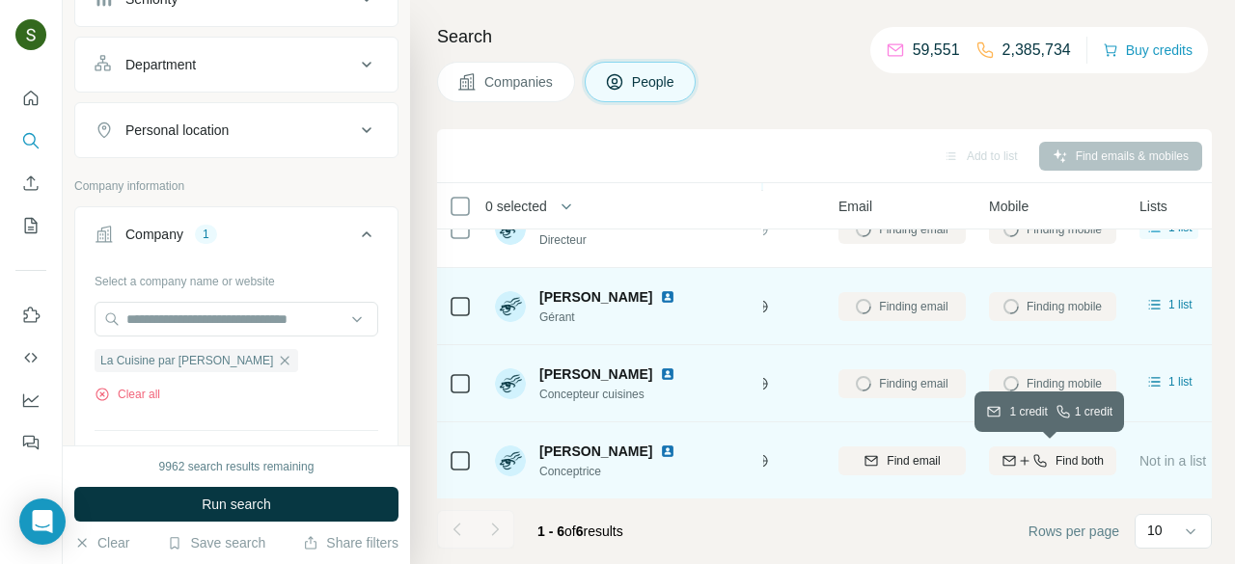
click at [1055, 452] on span "Find both" at bounding box center [1079, 460] width 48 height 17
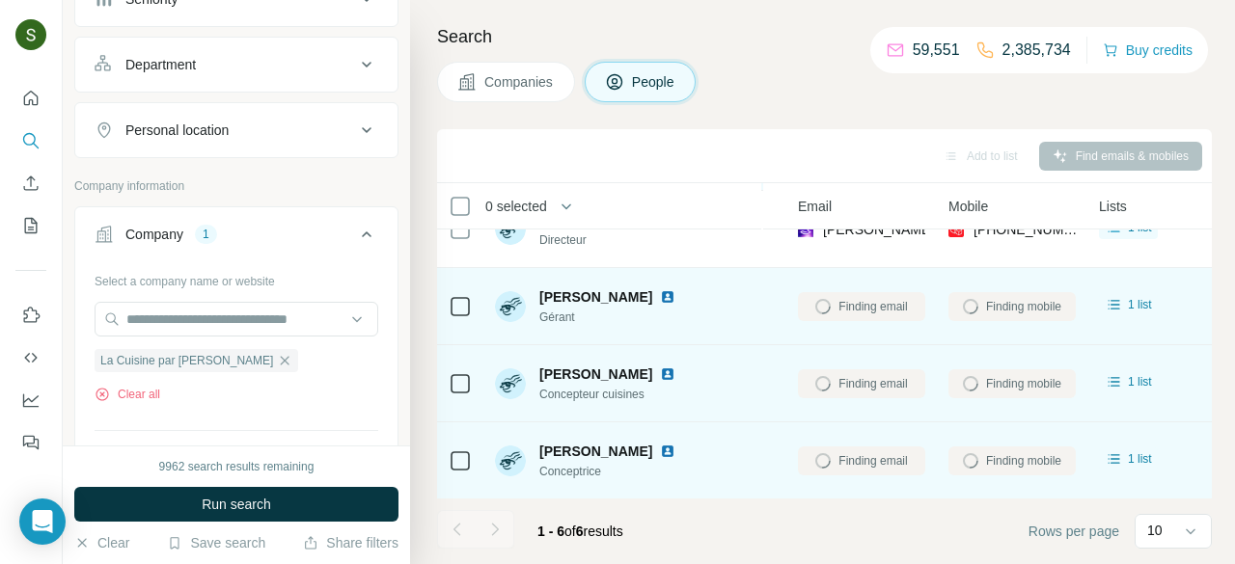
scroll to position [0, 199]
